Goal: Navigation & Orientation: Find specific page/section

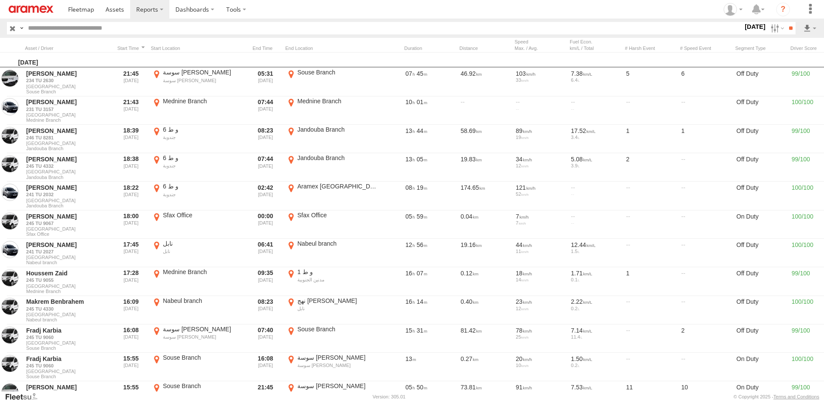
click at [29, 9] on img at bounding box center [31, 9] width 45 height 7
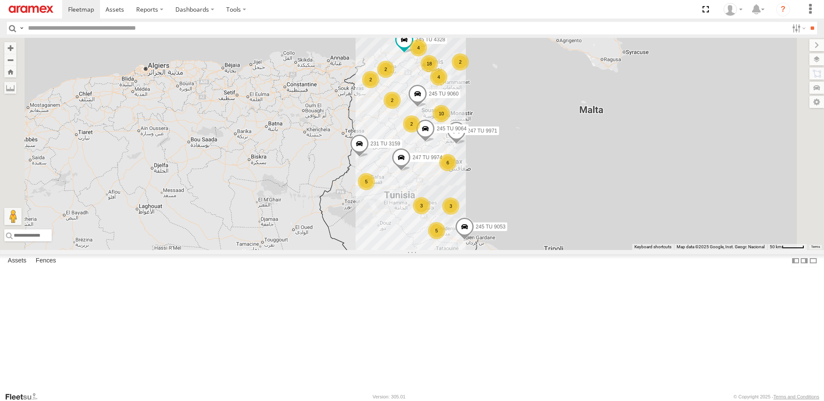
click at [456, 171] on div "6" at bounding box center [447, 162] width 17 height 17
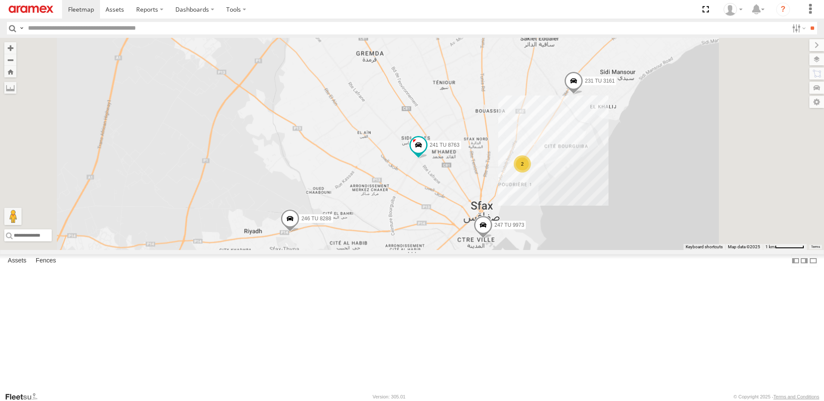
drag, startPoint x: 654, startPoint y: 171, endPoint x: 623, endPoint y: 214, distance: 53.1
click at [623, 214] on div "231 TU 3159 245 TU 9053 245 TU 9060 247 TU 9971 245 TU 4328 245 TU 9064 247 TU …" at bounding box center [412, 144] width 824 height 212
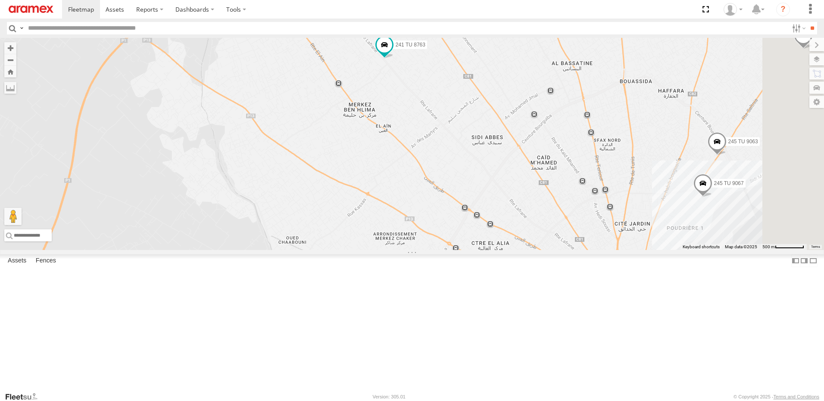
drag, startPoint x: 496, startPoint y: 205, endPoint x: 466, endPoint y: 288, distance: 88.1
click at [466, 250] on div "231 TU 3161 246 TU 8288 241 TU 8763 247 TU 9973 245 TU 9063 245 TU 9067" at bounding box center [412, 144] width 824 height 212
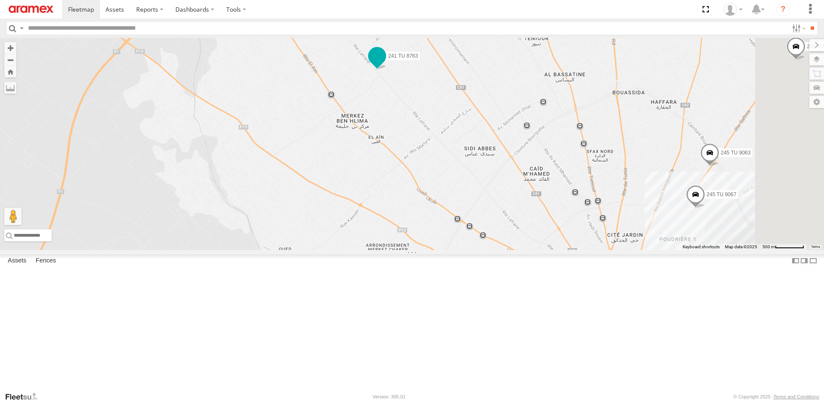
click at [385, 63] on span at bounding box center [377, 56] width 16 height 16
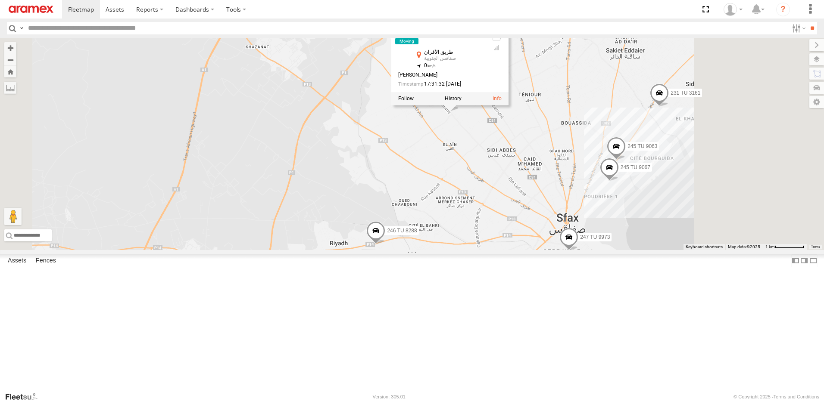
drag, startPoint x: 678, startPoint y: 244, endPoint x: 590, endPoint y: 210, distance: 95.2
click at [590, 210] on div "231 TU 3161 246 TU 8288 241 TU 8763 247 TU 9973 245 TU 9063 245 TU 9067 241 TU …" at bounding box center [412, 144] width 824 height 212
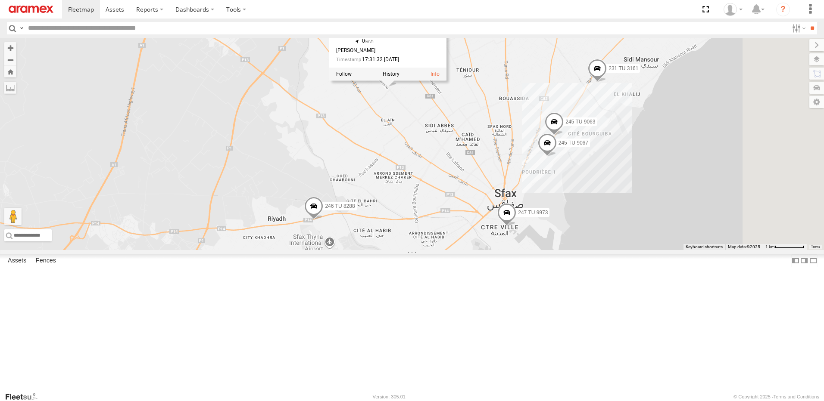
click at [598, 208] on div "231 TU 3161 246 TU 8288 241 TU 8763 247 TU 9973 245 TU 9063 245 TU 9067 241 TU …" at bounding box center [412, 144] width 824 height 212
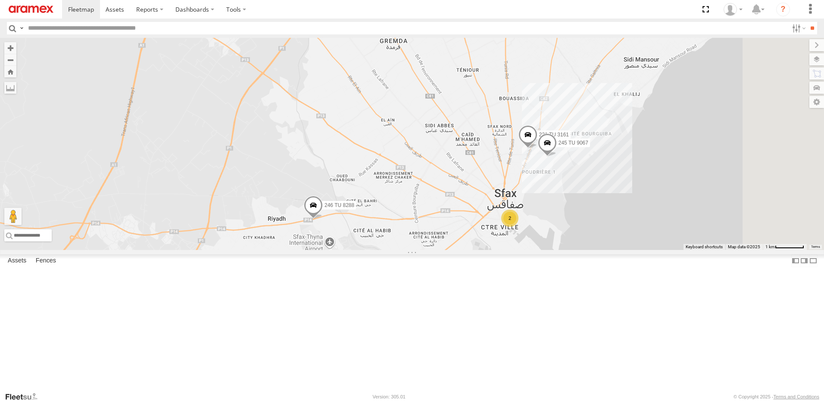
click at [518, 227] on div "2" at bounding box center [509, 218] width 17 height 17
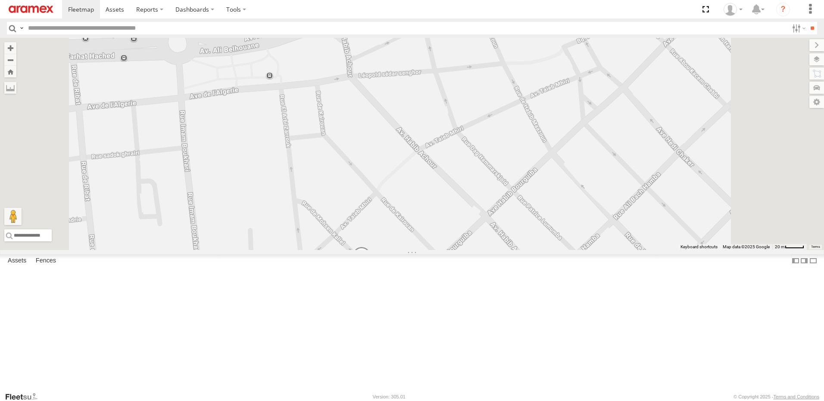
click at [371, 270] on span at bounding box center [361, 258] width 19 height 23
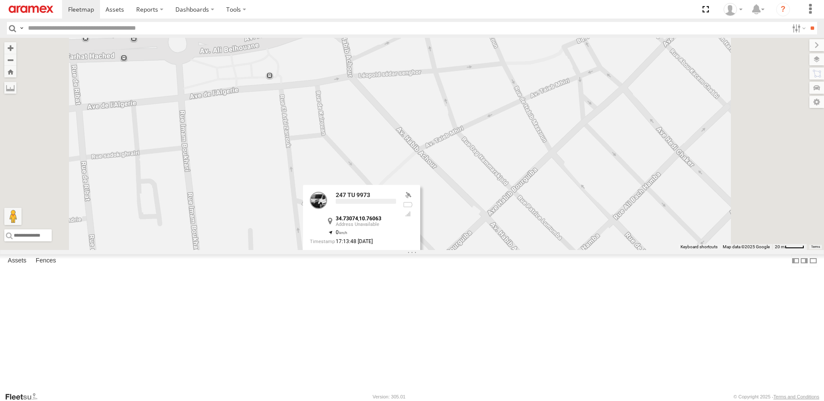
click at [622, 203] on div "231 TU 3161 246 TU 8288 245 TU 9063 245 TU 9067 241 TU 8763 247 TU 9973 247 TU …" at bounding box center [412, 144] width 824 height 212
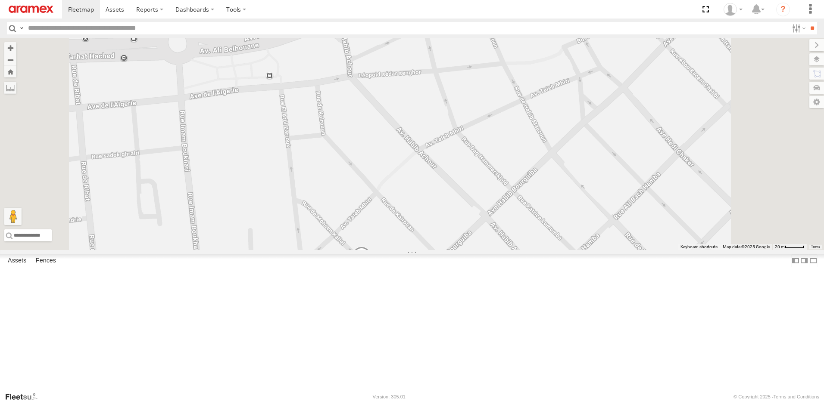
click at [371, 270] on span at bounding box center [361, 258] width 19 height 23
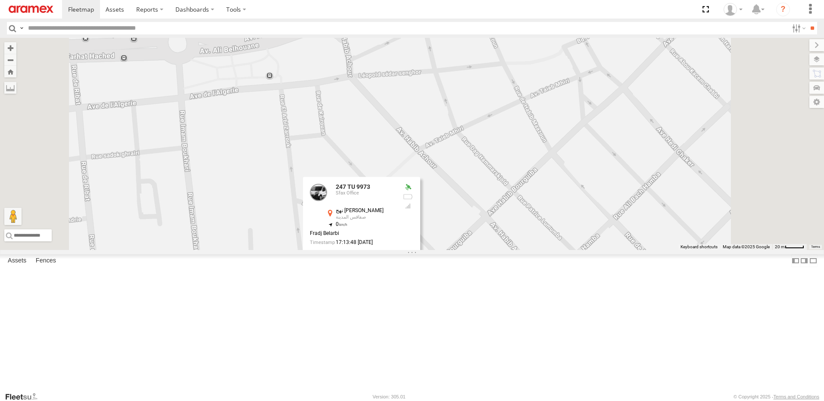
click at [598, 212] on div "231 TU 3161 246 TU 8288 245 TU 9063 245 TU 9067 241 TU 8763 247 TU 9973 247 TU …" at bounding box center [412, 144] width 824 height 212
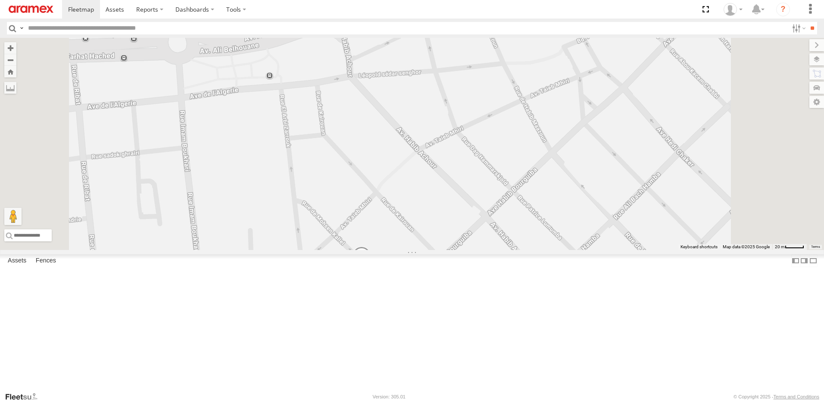
click at [489, 9] on span at bounding box center [481, 2] width 16 height 16
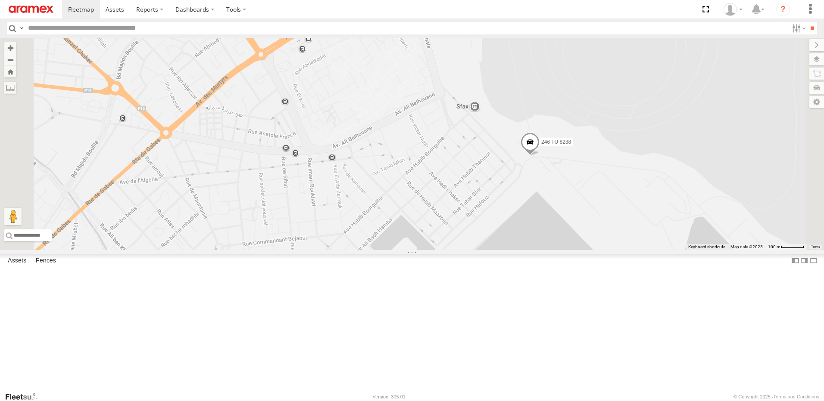
drag, startPoint x: 525, startPoint y: 183, endPoint x: 513, endPoint y: 236, distance: 54.1
click at [513, 236] on div "246 TU 8288" at bounding box center [412, 144] width 824 height 212
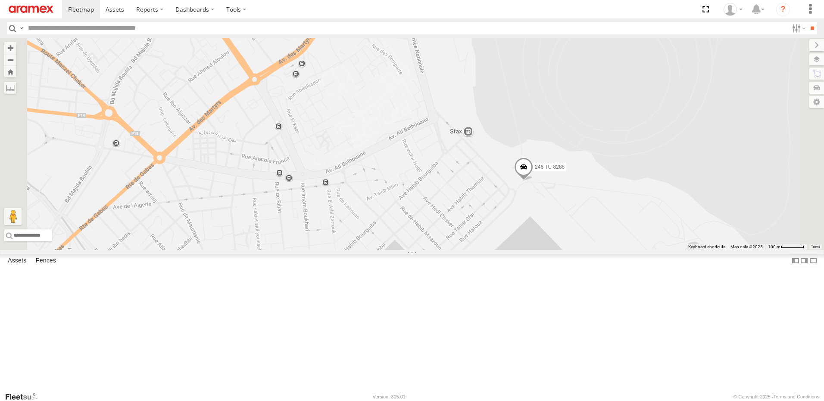
drag, startPoint x: 488, startPoint y: 173, endPoint x: 492, endPoint y: 233, distance: 60.0
click at [492, 233] on div "246 TU 8288" at bounding box center [412, 144] width 824 height 212
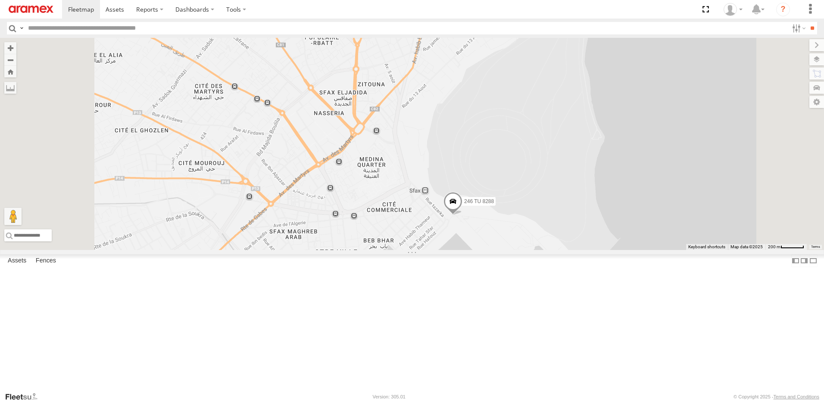
drag, startPoint x: 486, startPoint y: 214, endPoint x: 484, endPoint y: 248, distance: 33.7
click at [484, 248] on div "246 TU 8288 2" at bounding box center [412, 144] width 824 height 212
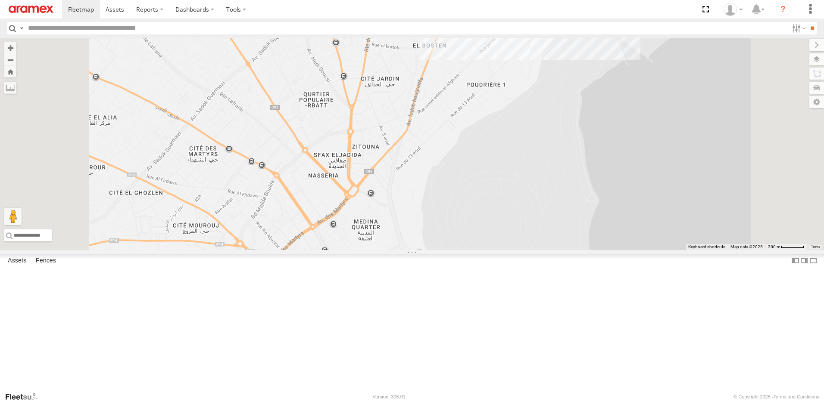
drag, startPoint x: 557, startPoint y: 194, endPoint x: 541, endPoint y: 229, distance: 37.8
click at [544, 227] on div "246 TU 8288 2 247 TU 9973" at bounding box center [412, 144] width 824 height 212
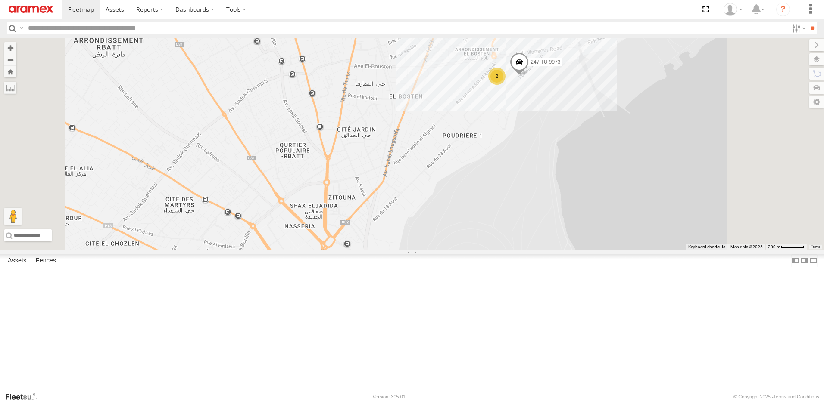
click at [528, 76] on span at bounding box center [519, 64] width 19 height 23
click at [588, 171] on div "246 TU 8288 2 247 TU 9973 247 TU 9973 Sfax Office نهج 13 أوت صفاقس المدينة 34.7…" at bounding box center [412, 144] width 824 height 212
